Goal: Transaction & Acquisition: Purchase product/service

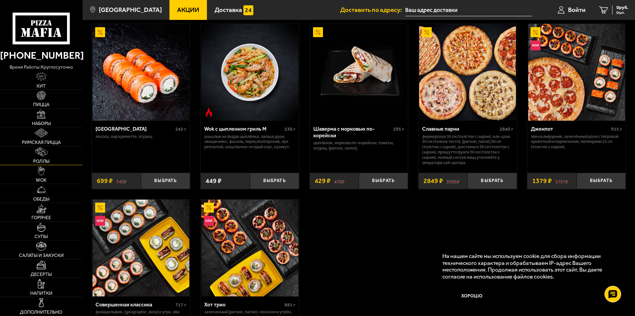
scroll to position [365, 0]
click at [48, 103] on span "Пицца" at bounding box center [41, 105] width 16 height 5
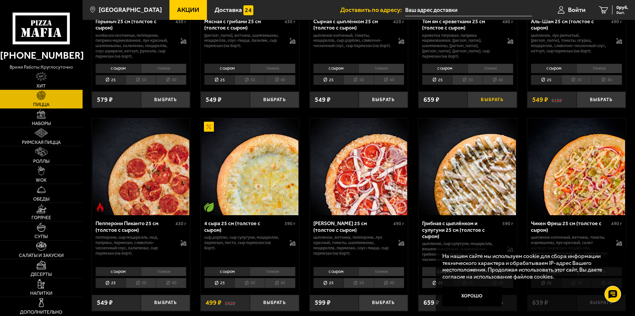
scroll to position [365, 0]
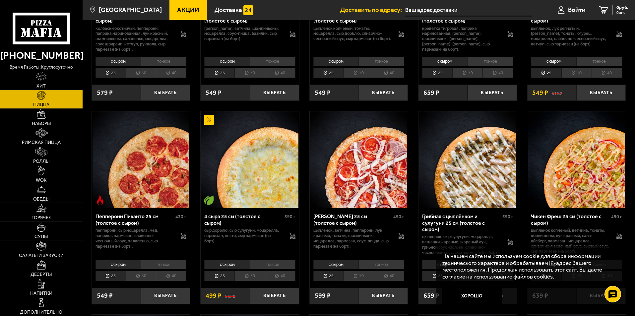
click at [150, 162] on img at bounding box center [141, 159] width 97 height 97
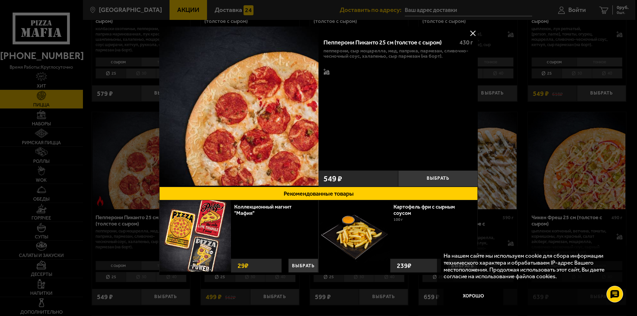
click at [475, 32] on button at bounding box center [473, 33] width 10 height 10
